Goal: Complete application form

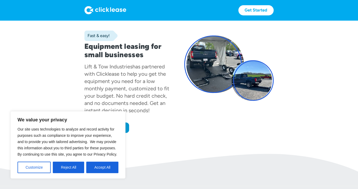
scroll to position [41, 0]
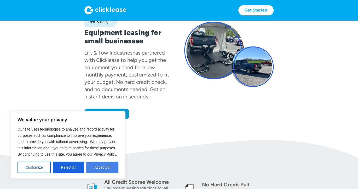
click at [114, 170] on button "Accept All" at bounding box center [102, 167] width 32 height 11
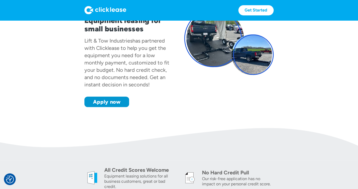
scroll to position [55, 0]
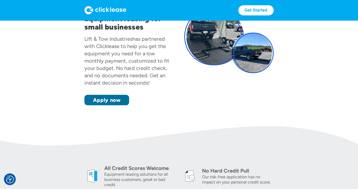
click at [115, 101] on link "Apply now" at bounding box center [106, 100] width 45 height 10
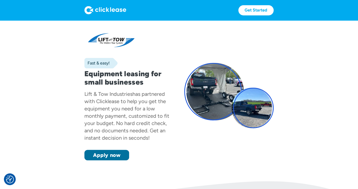
click at [120, 152] on link "Apply now" at bounding box center [106, 155] width 45 height 10
click at [117, 154] on link "Apply now" at bounding box center [106, 155] width 45 height 10
